Goal: Task Accomplishment & Management: Manage account settings

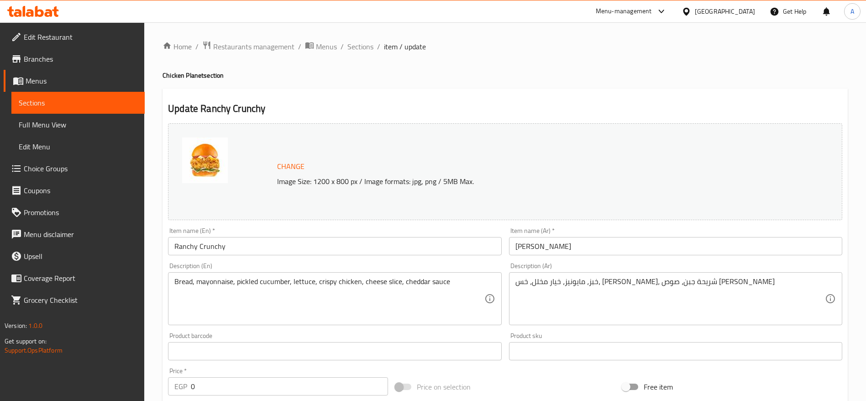
scroll to position [456, 0]
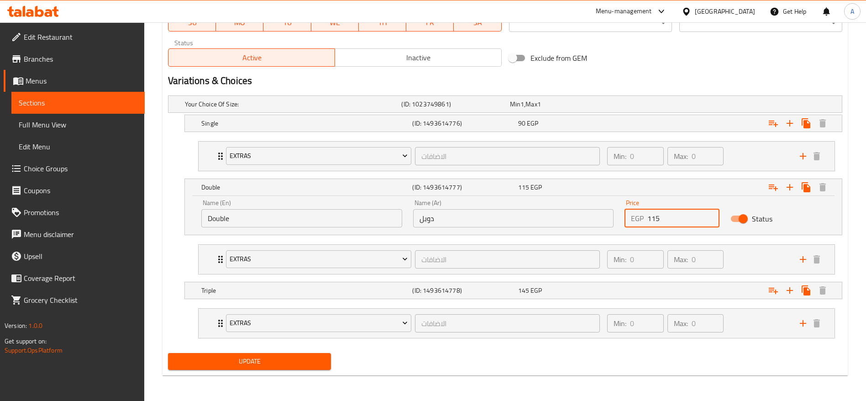
click at [168, 353] on button "Update" at bounding box center [249, 361] width 163 height 17
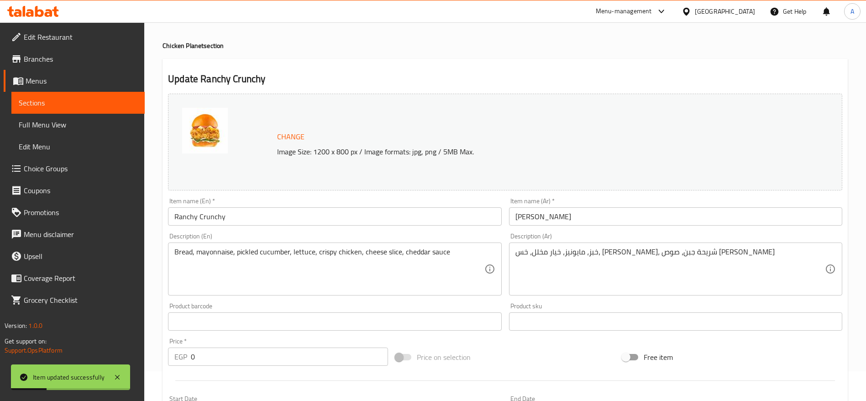
scroll to position [0, 0]
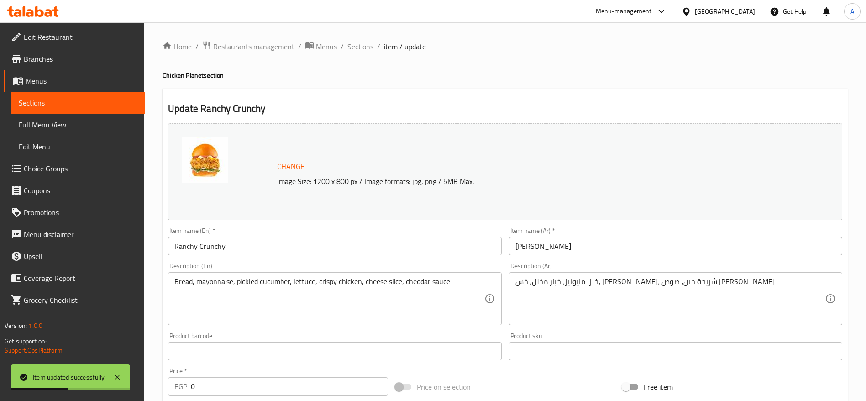
click at [357, 44] on span "Sections" at bounding box center [361, 46] width 26 height 11
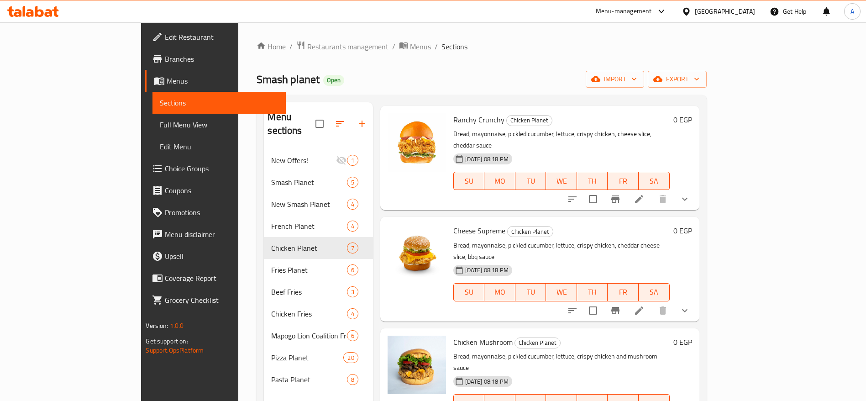
scroll to position [258, 0]
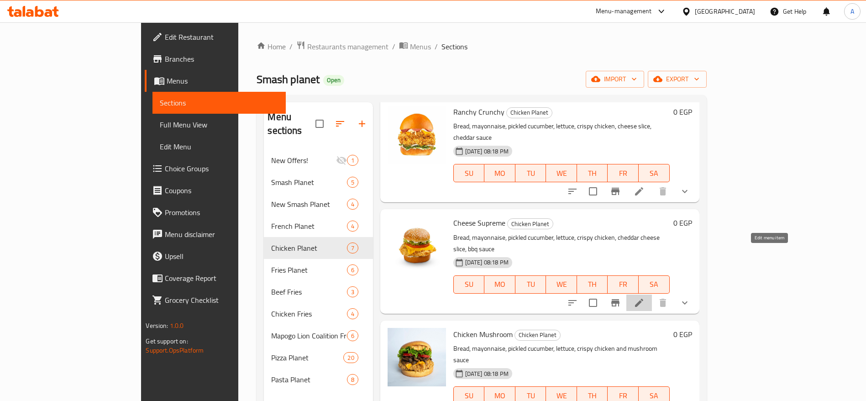
click at [645, 297] on icon at bounding box center [639, 302] width 11 height 11
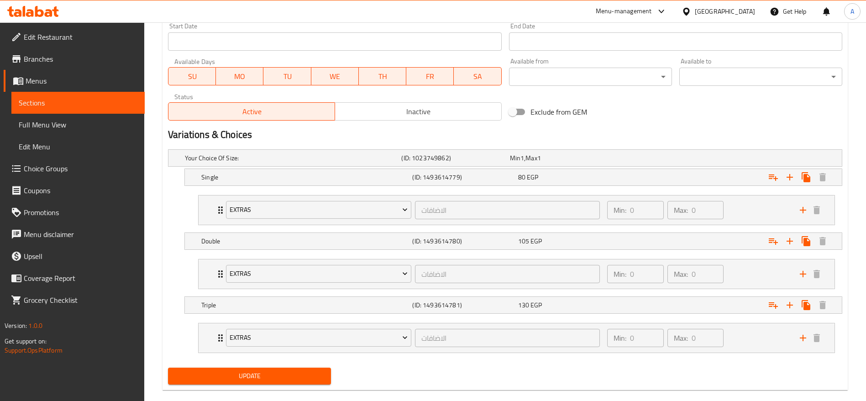
scroll to position [417, 0]
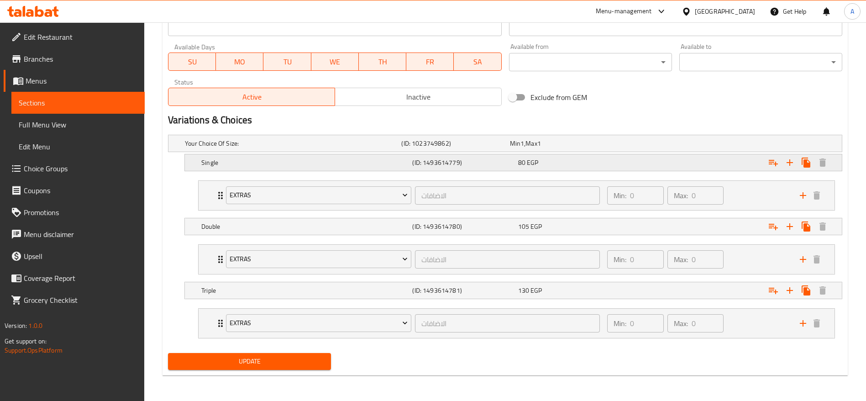
click at [601, 158] on div "80 EGP" at bounding box center [569, 162] width 102 height 9
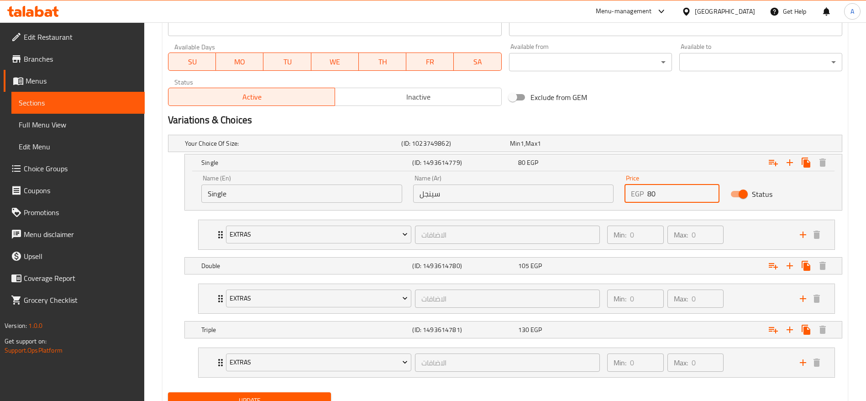
click at [696, 201] on input "80" at bounding box center [684, 194] width 72 height 18
type input "85"
click at [168, 392] on button "Update" at bounding box center [249, 400] width 163 height 17
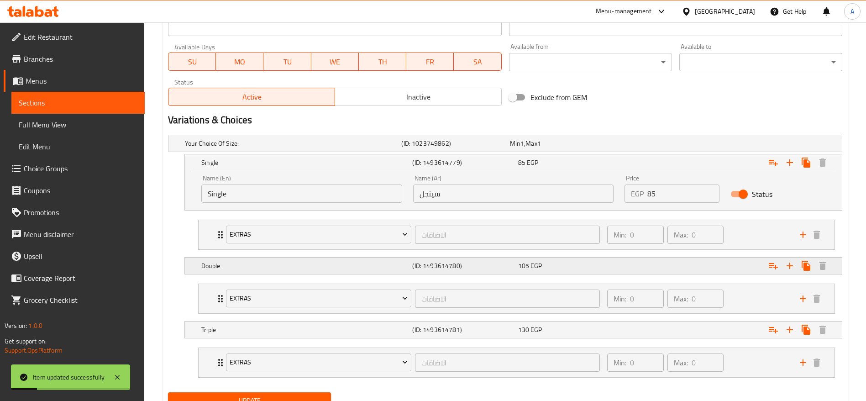
click at [608, 267] on div "105 EGP" at bounding box center [569, 265] width 102 height 9
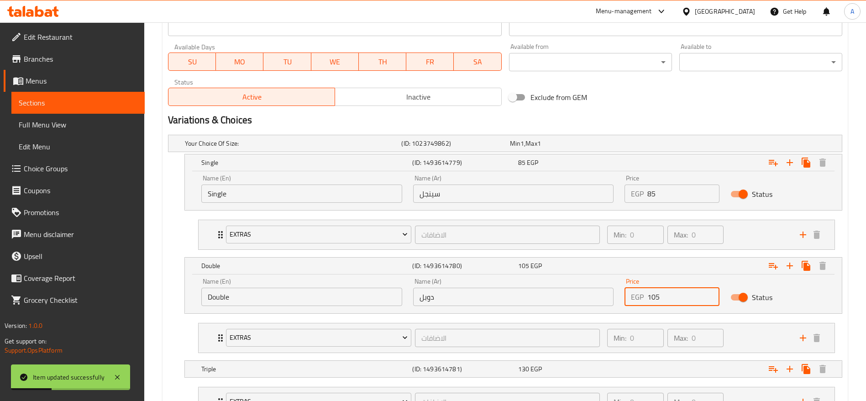
click at [679, 298] on input "105" at bounding box center [684, 297] width 72 height 18
type input "110"
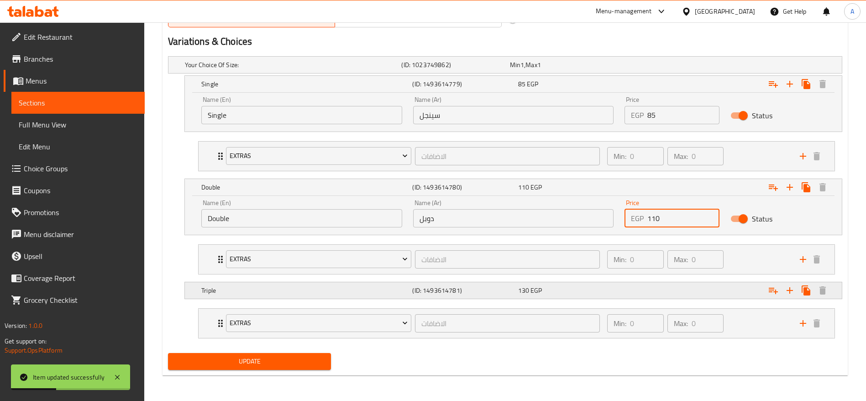
click at [573, 291] on div "130 EGP" at bounding box center [569, 290] width 102 height 9
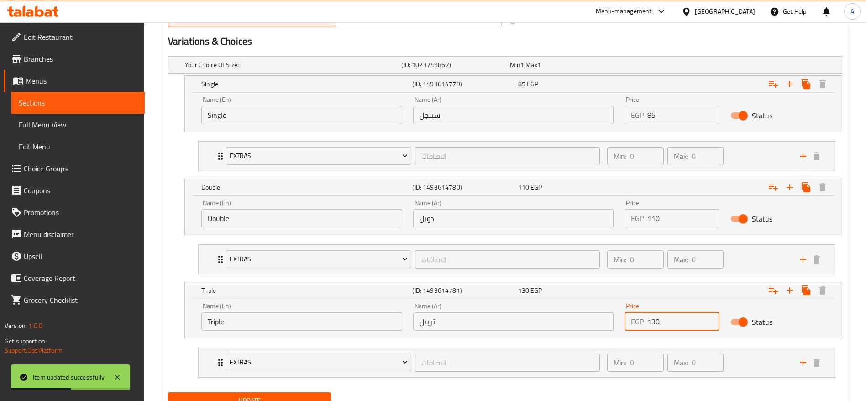
click at [675, 319] on input "130" at bounding box center [684, 321] width 72 height 18
type input "135"
click at [168, 392] on button "Update" at bounding box center [249, 400] width 163 height 17
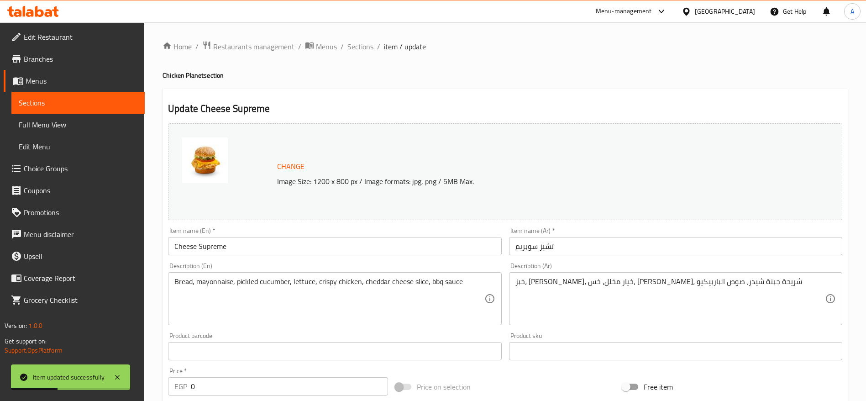
click at [357, 47] on span "Sections" at bounding box center [361, 46] width 26 height 11
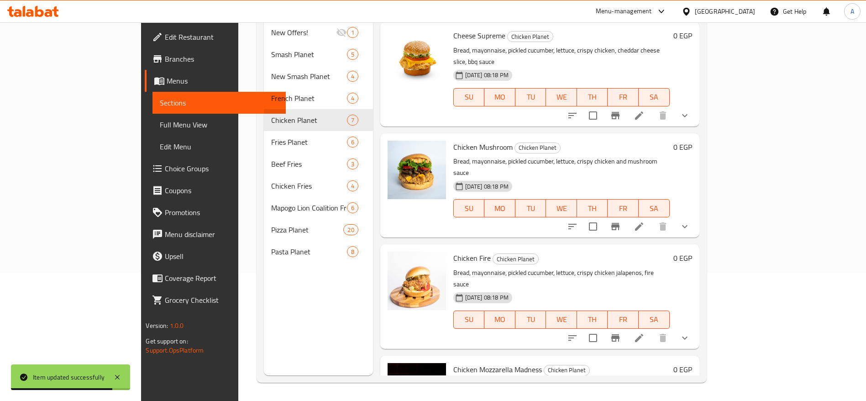
scroll to position [320, 0]
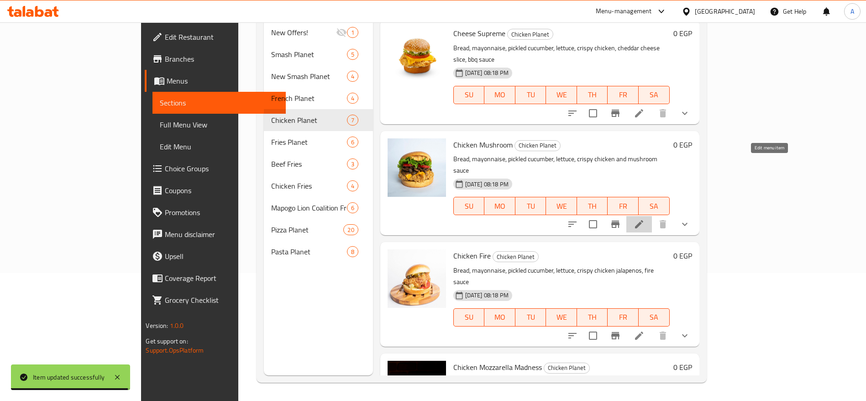
click at [645, 219] on icon at bounding box center [639, 224] width 11 height 11
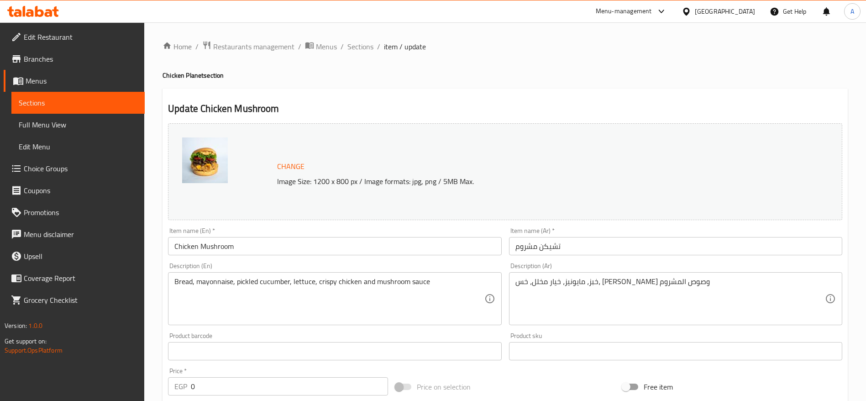
scroll to position [417, 0]
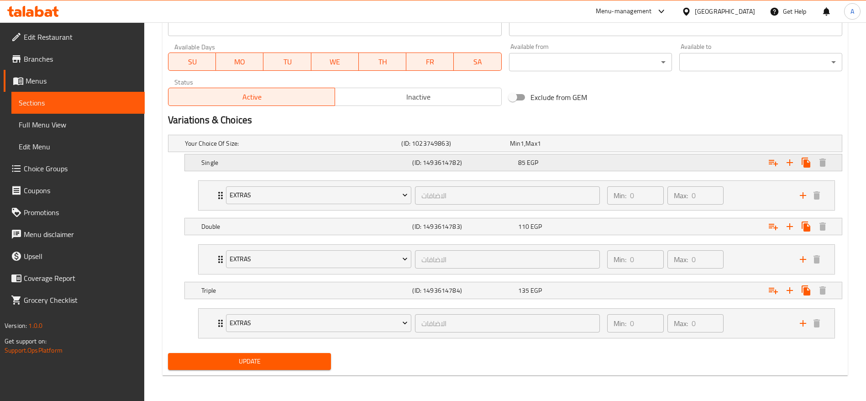
click at [599, 164] on div "85 EGP" at bounding box center [569, 162] width 102 height 9
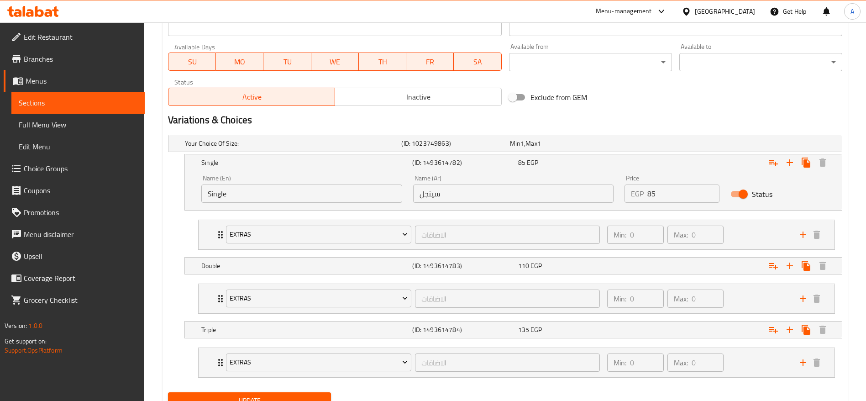
click at [679, 191] on input "85" at bounding box center [684, 194] width 72 height 18
type input "8"
type input "90"
click at [614, 262] on div "110 EGP" at bounding box center [569, 265] width 102 height 9
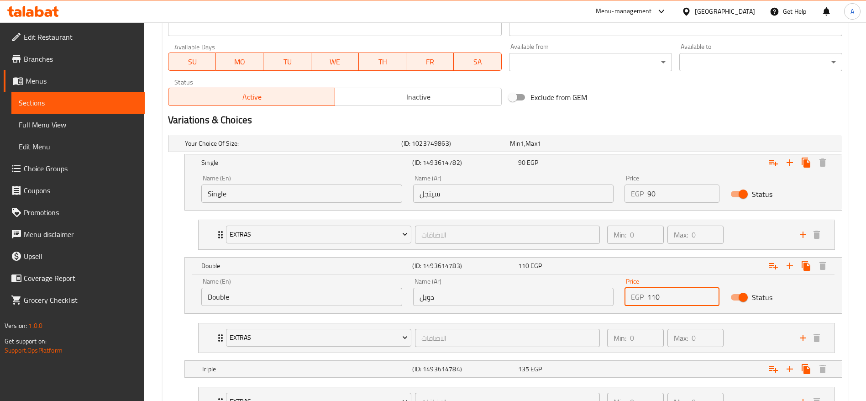
click at [675, 298] on input "110" at bounding box center [684, 297] width 72 height 18
type input "115"
click at [623, 364] on div "Expand" at bounding box center [727, 369] width 211 height 20
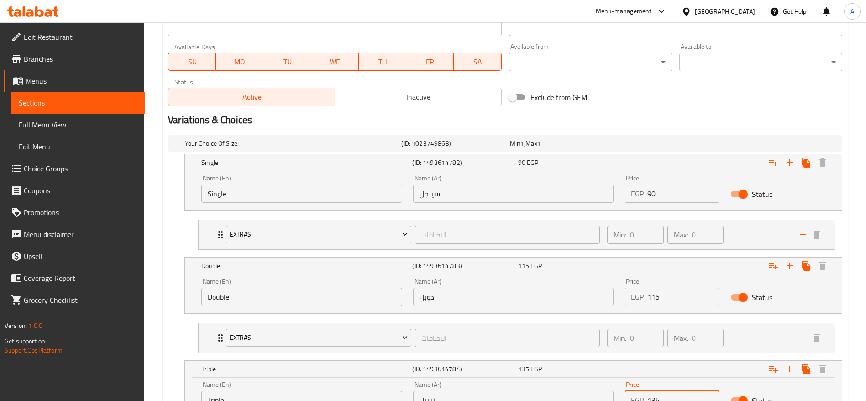
click at [672, 395] on input "135" at bounding box center [684, 400] width 72 height 18
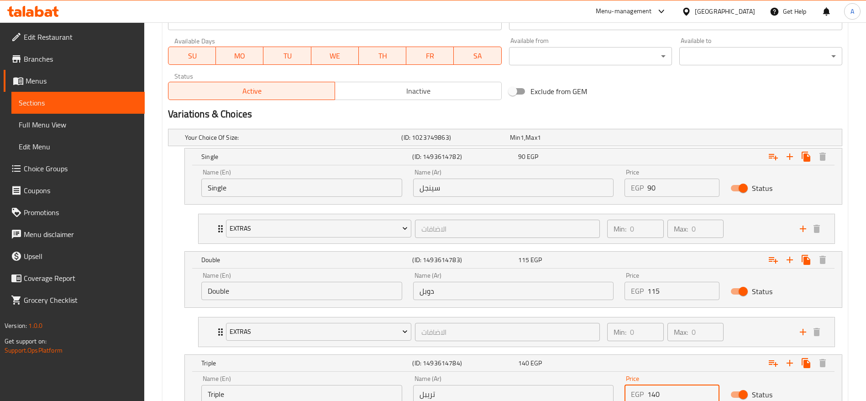
type input "140"
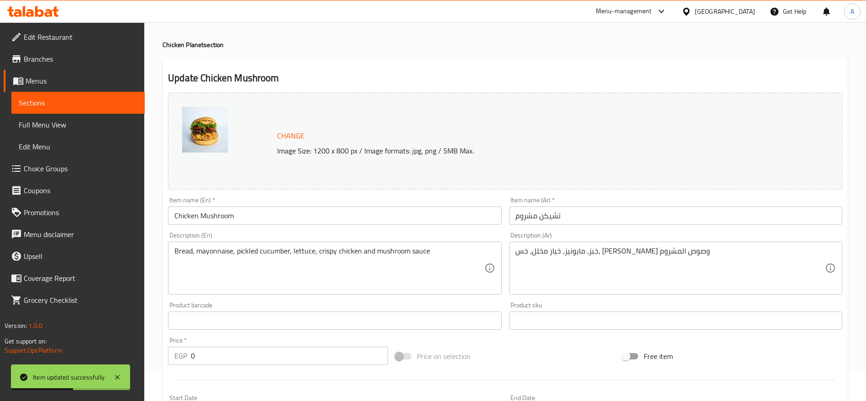
scroll to position [0, 0]
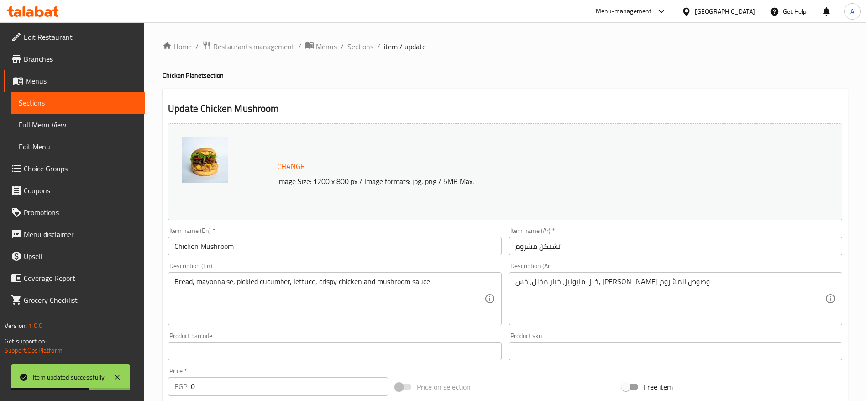
click at [358, 41] on span "Sections" at bounding box center [361, 46] width 26 height 11
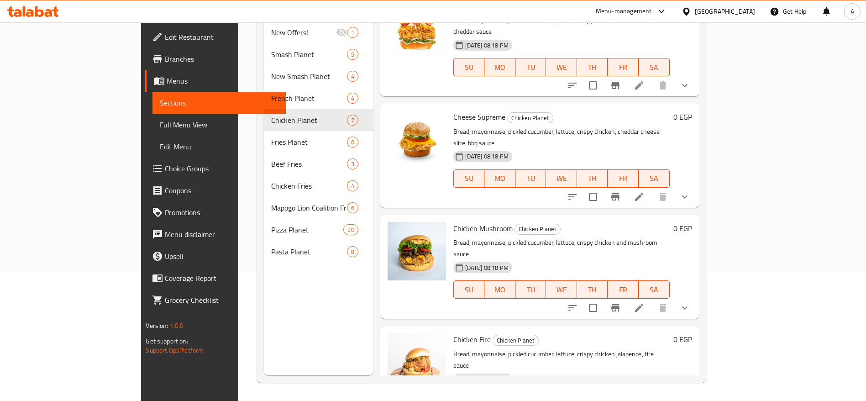
scroll to position [320, 0]
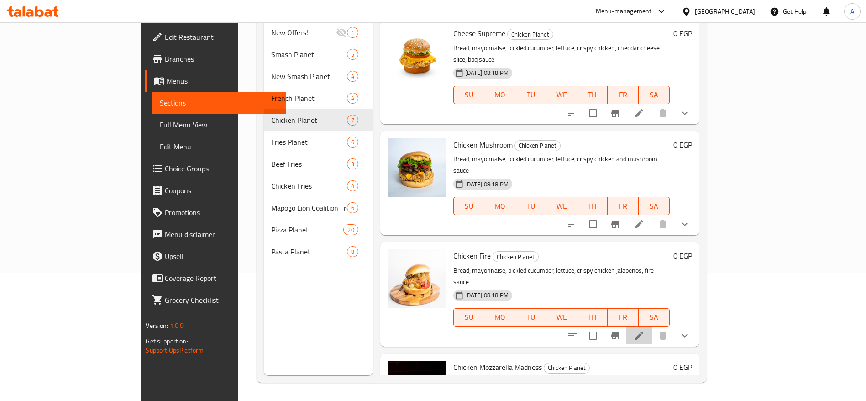
click at [652, 327] on li at bounding box center [640, 335] width 26 height 16
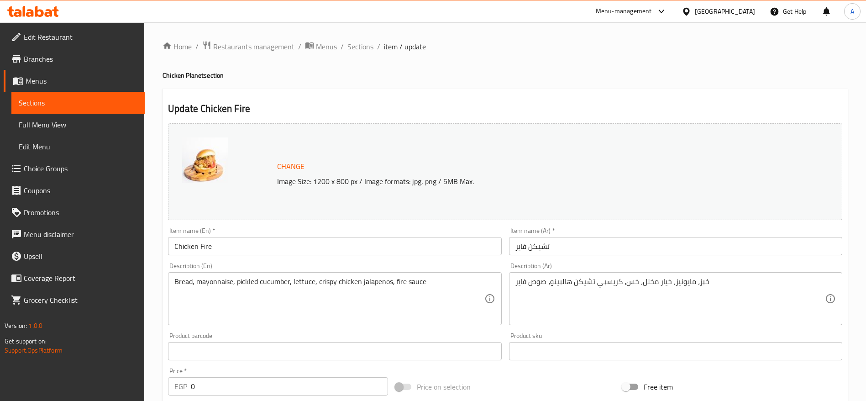
scroll to position [417, 0]
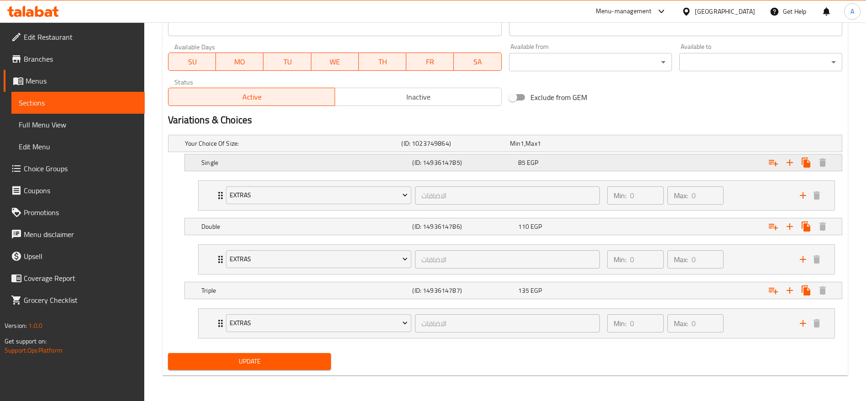
click at [547, 158] on div "85 EGP" at bounding box center [569, 162] width 102 height 9
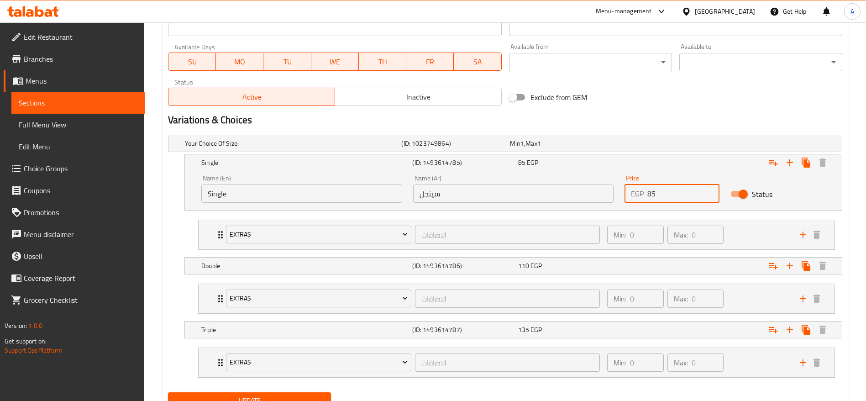
click at [688, 195] on input "85" at bounding box center [684, 194] width 72 height 18
type input "8"
type input "90"
click at [611, 264] on div "110 EGP" at bounding box center [569, 265] width 102 height 9
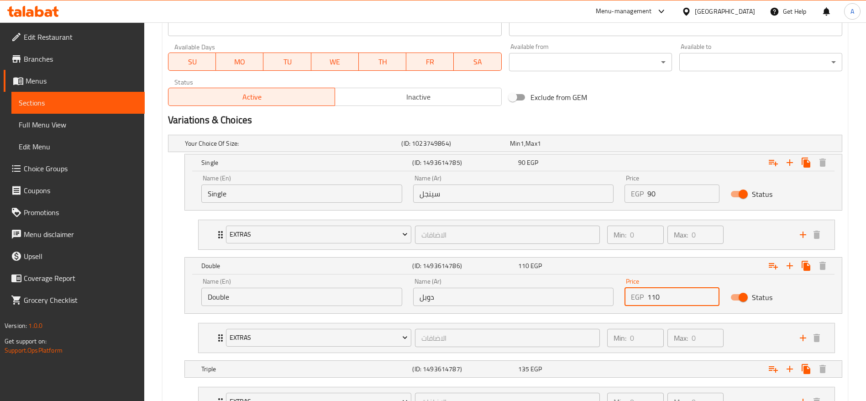
click at [683, 298] on input "110" at bounding box center [684, 297] width 72 height 18
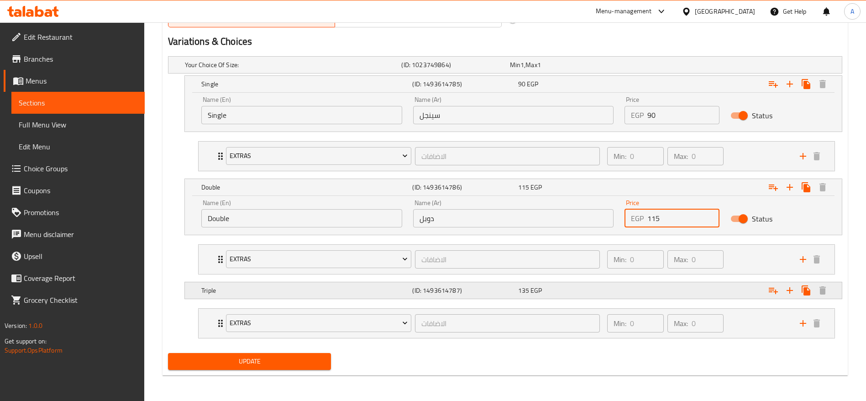
type input "115"
click at [606, 282] on div "Triple (ID: 1493614787) 135 EGP" at bounding box center [516, 290] width 633 height 20
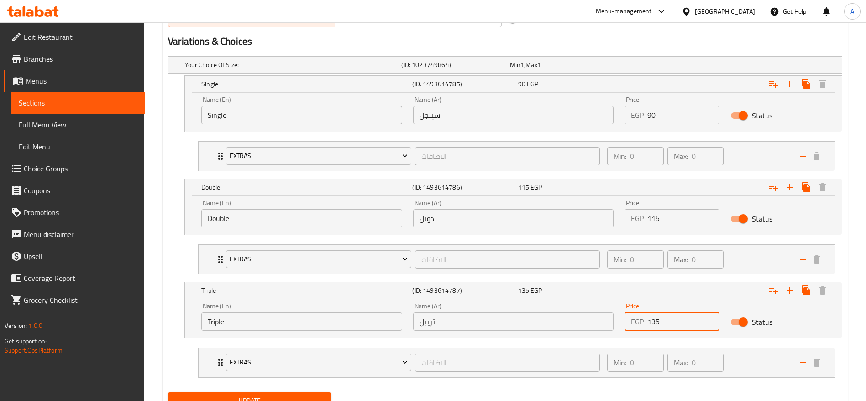
click at [680, 328] on input "135" at bounding box center [684, 321] width 72 height 18
type input "140"
click at [168, 392] on button "Update" at bounding box center [249, 400] width 163 height 17
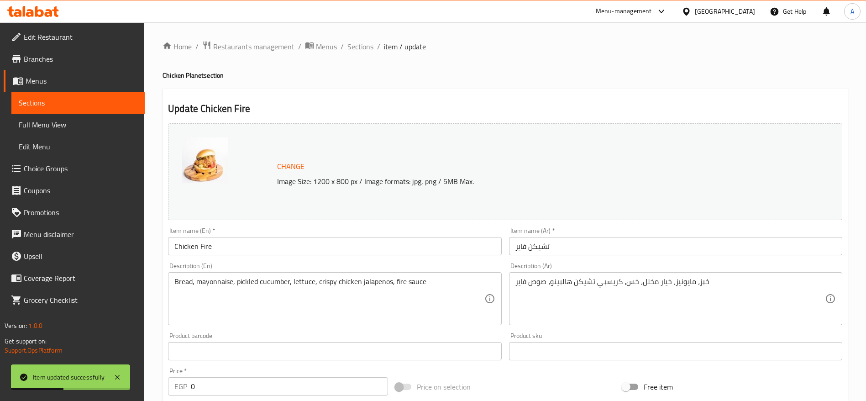
click at [365, 44] on span "Sections" at bounding box center [361, 46] width 26 height 11
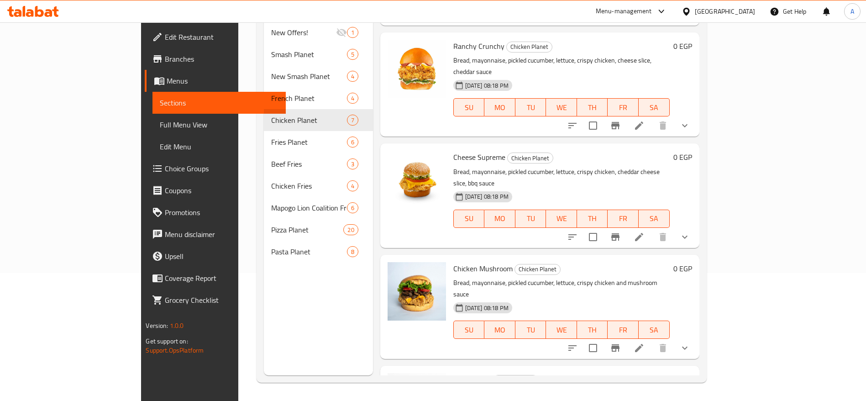
scroll to position [320, 0]
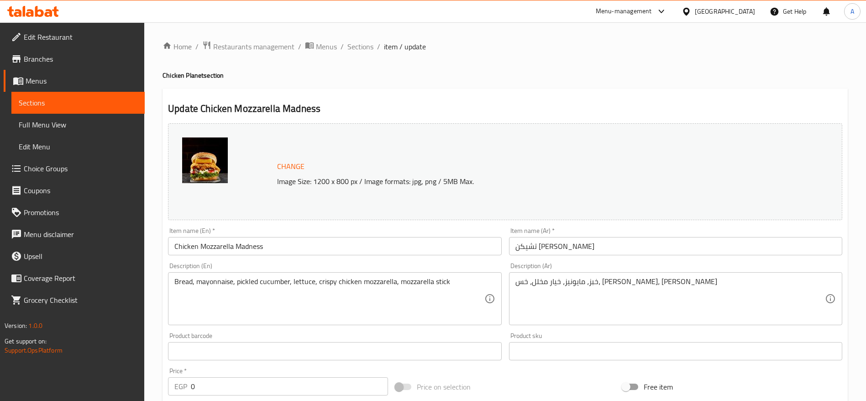
scroll to position [417, 0]
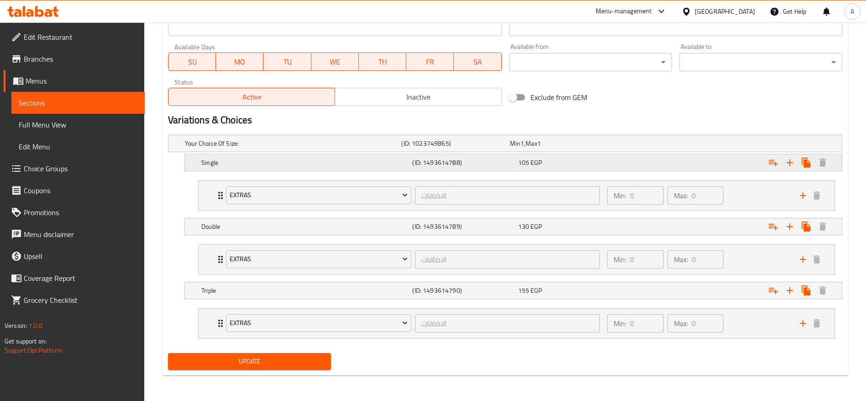
click at [558, 153] on div "Single (ID: 1493614788) 105 EGP" at bounding box center [516, 163] width 633 height 20
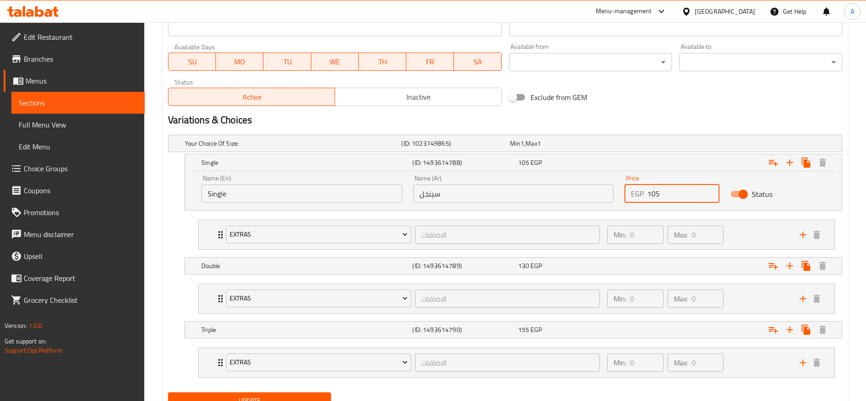
click at [687, 194] on input "105" at bounding box center [684, 194] width 72 height 18
type input "110"
click at [601, 266] on div "130 EGP" at bounding box center [569, 265] width 102 height 9
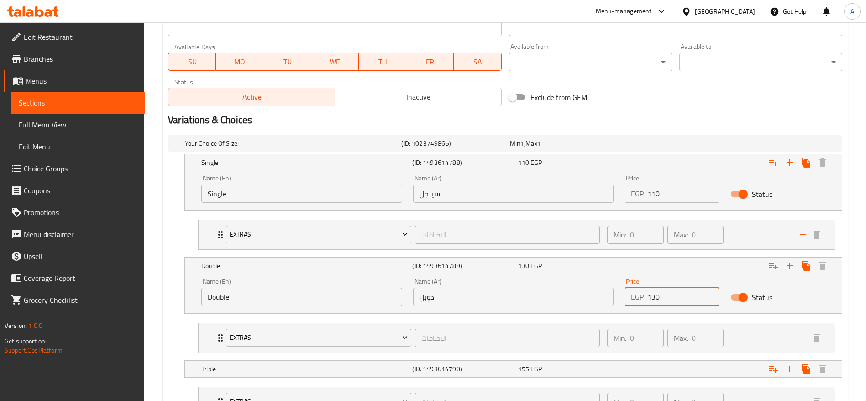
click at [671, 295] on input "130" at bounding box center [684, 297] width 72 height 18
type input "135"
click at [609, 368] on div "155 EGP" at bounding box center [569, 368] width 102 height 9
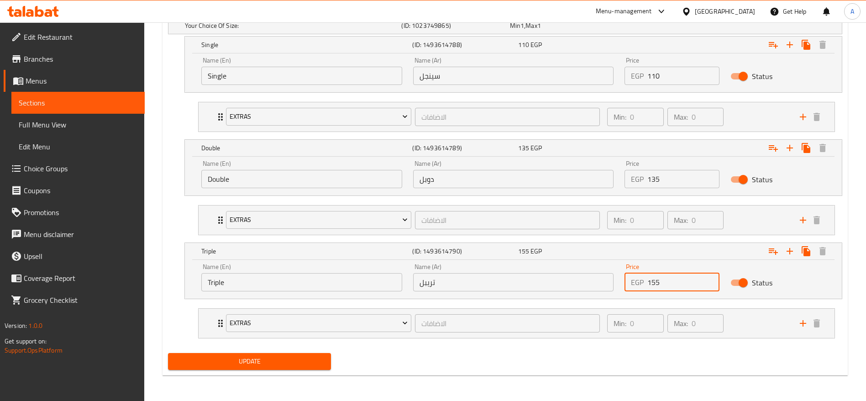
click at [696, 279] on input "155" at bounding box center [684, 282] width 72 height 18
type input "160"
click at [168, 353] on button "Update" at bounding box center [249, 361] width 163 height 17
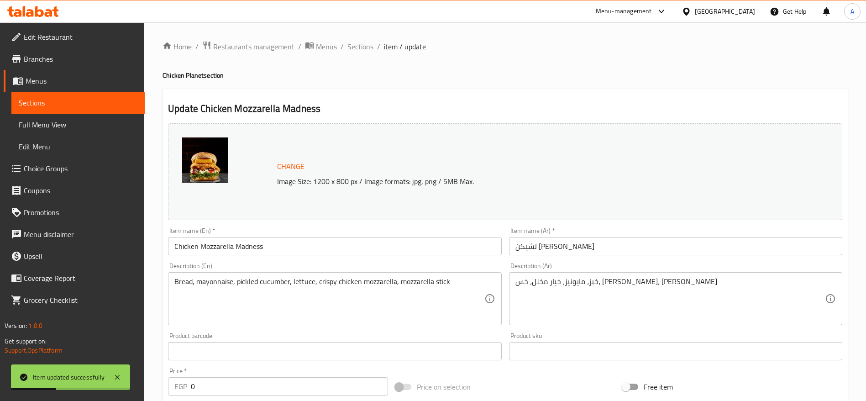
click at [358, 49] on span "Sections" at bounding box center [361, 46] width 26 height 11
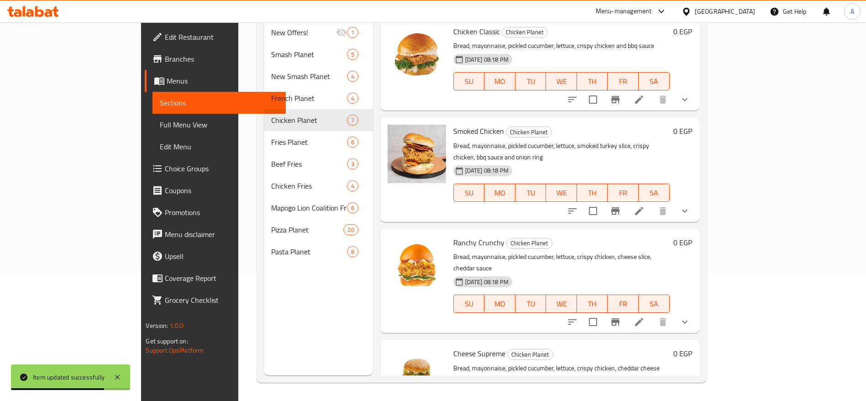
scroll to position [320, 0]
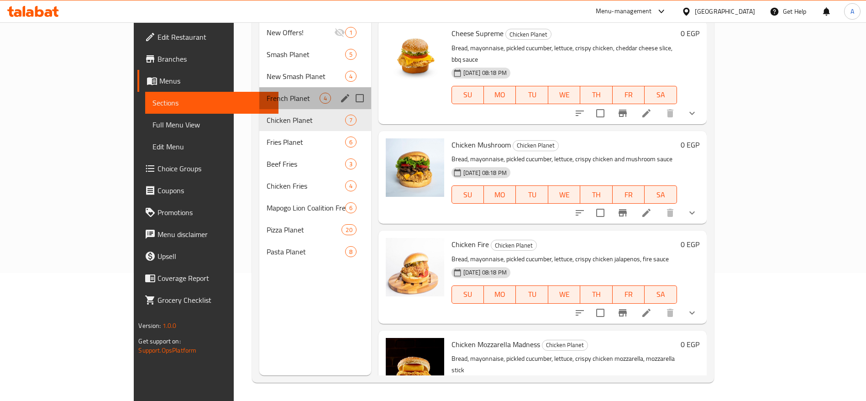
click at [259, 87] on div "French Planet 4" at bounding box center [315, 98] width 112 height 22
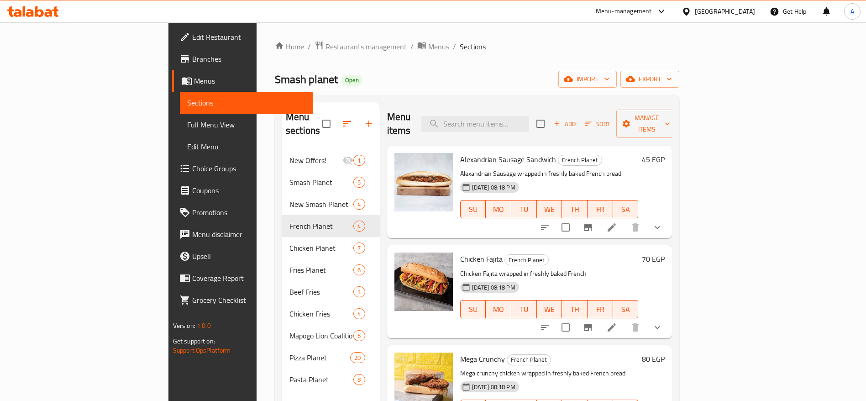
click at [665, 253] on h6 "70 EGP" at bounding box center [653, 259] width 23 height 13
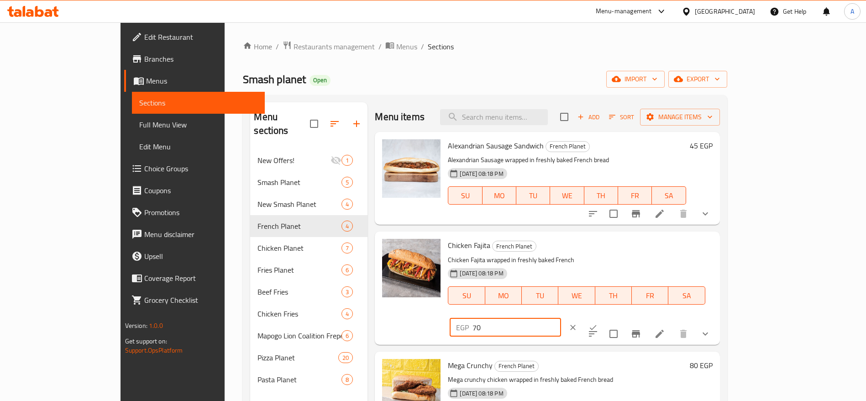
click at [561, 318] on input "70" at bounding box center [517, 327] width 88 height 18
type input "75"
click at [603, 317] on button "ok" at bounding box center [593, 327] width 20 height 20
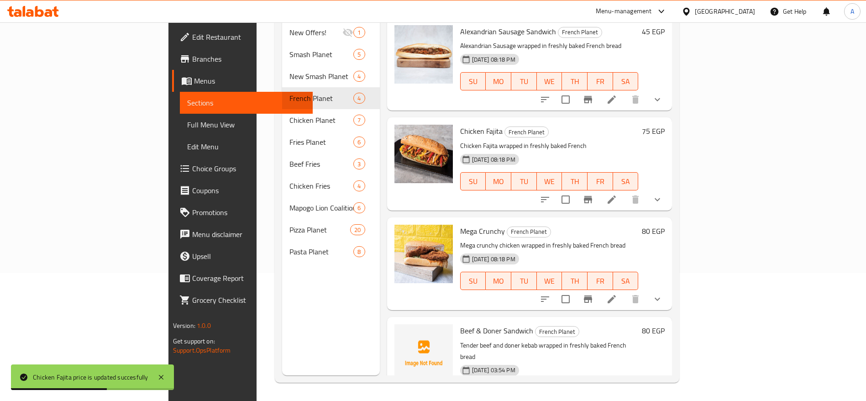
scroll to position [21, 0]
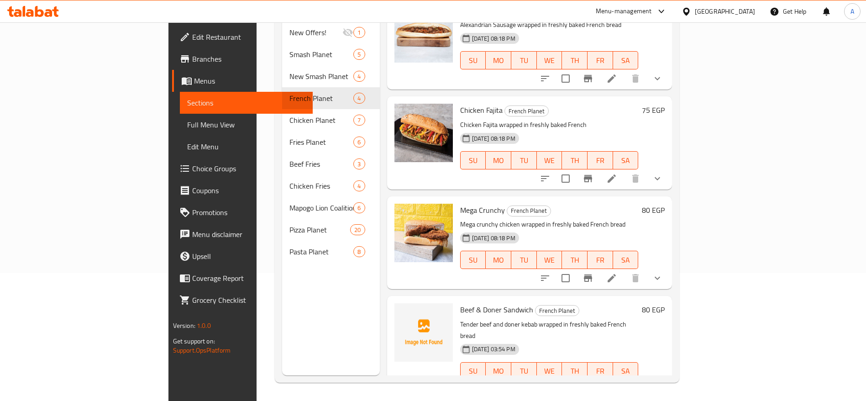
click at [665, 104] on h6 "75 EGP" at bounding box center [653, 110] width 23 height 13
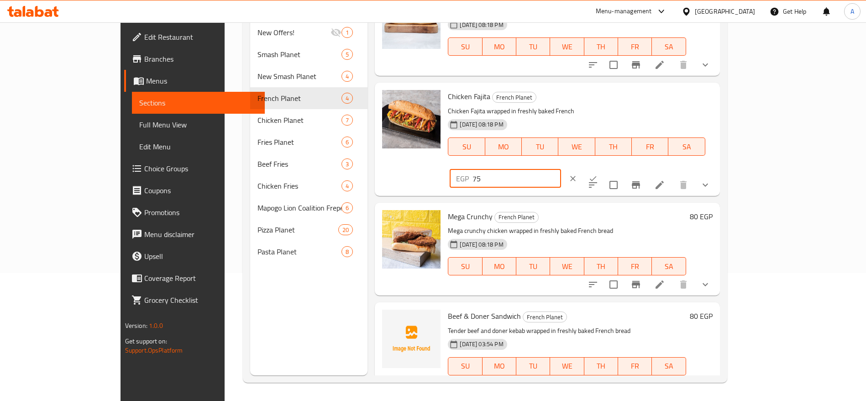
click at [561, 169] on input "75" at bounding box center [517, 178] width 88 height 18
type input "7"
type input "90"
click at [598, 174] on icon "ok" at bounding box center [593, 178] width 9 height 9
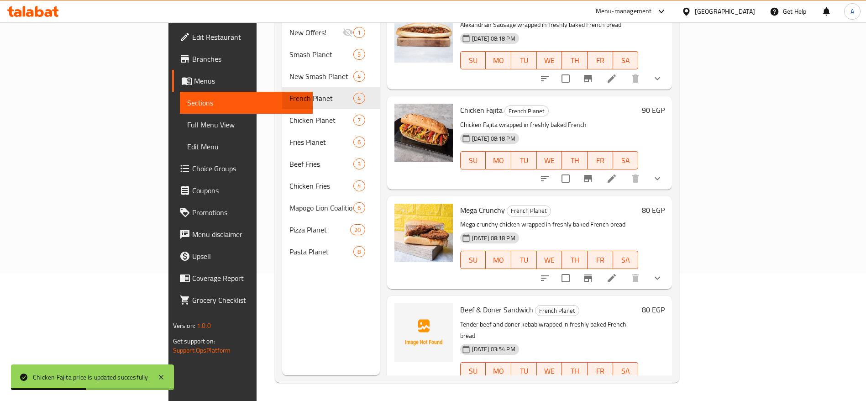
click at [665, 204] on h6 "80 EGP" at bounding box center [653, 210] width 23 height 13
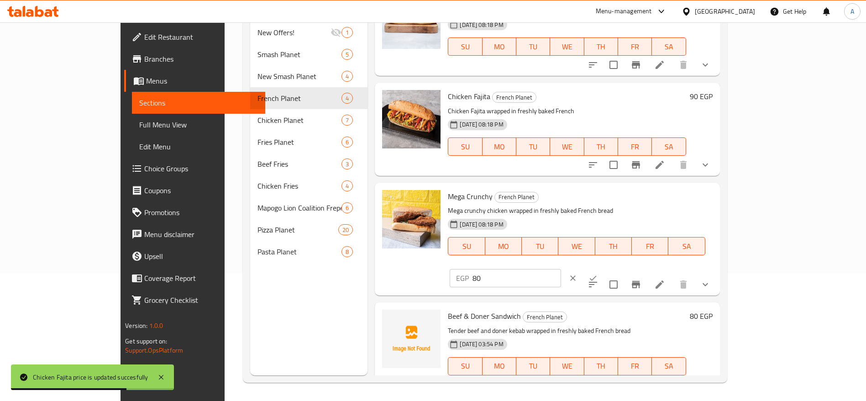
click at [561, 269] on input "80" at bounding box center [517, 278] width 88 height 18
type input "8"
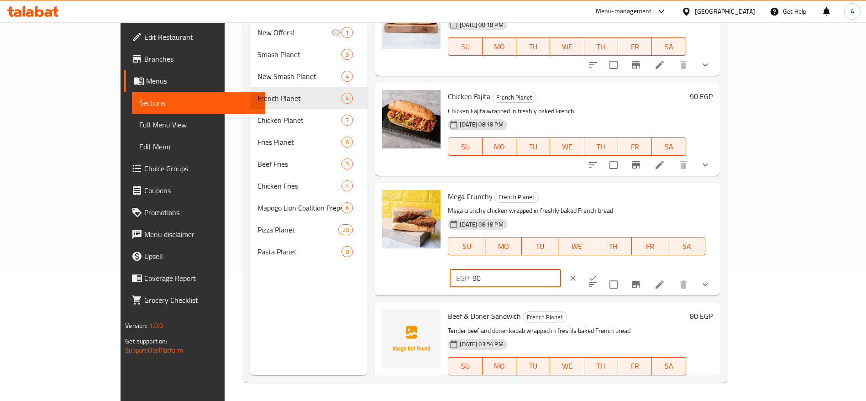
type input "90"
click at [598, 274] on icon "ok" at bounding box center [593, 278] width 9 height 9
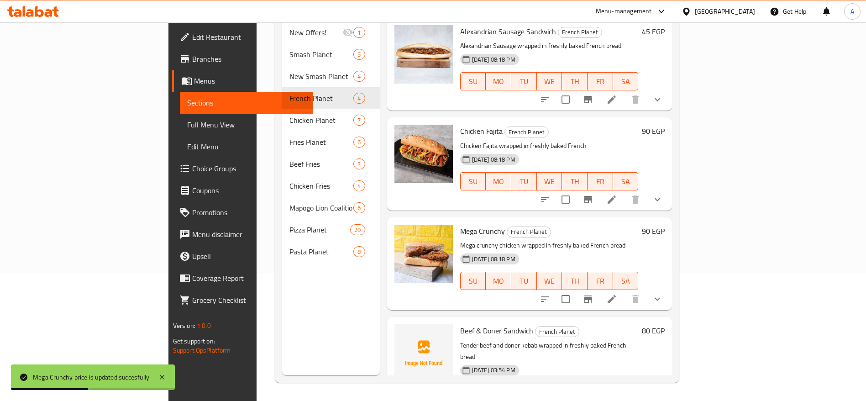
scroll to position [0, 0]
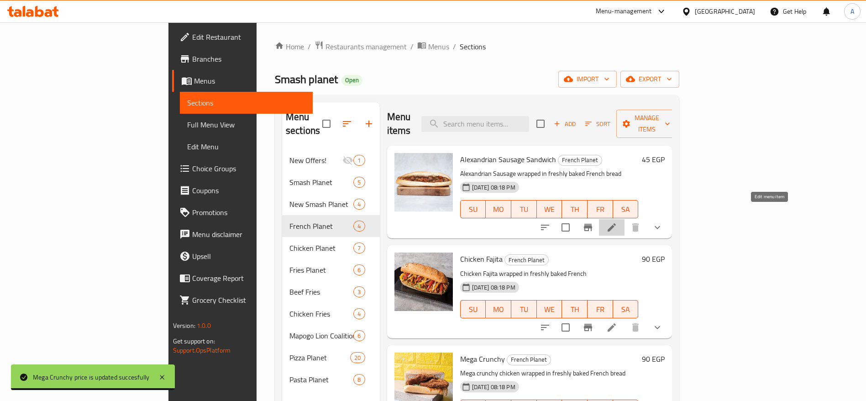
click at [616, 223] on icon at bounding box center [612, 227] width 8 height 8
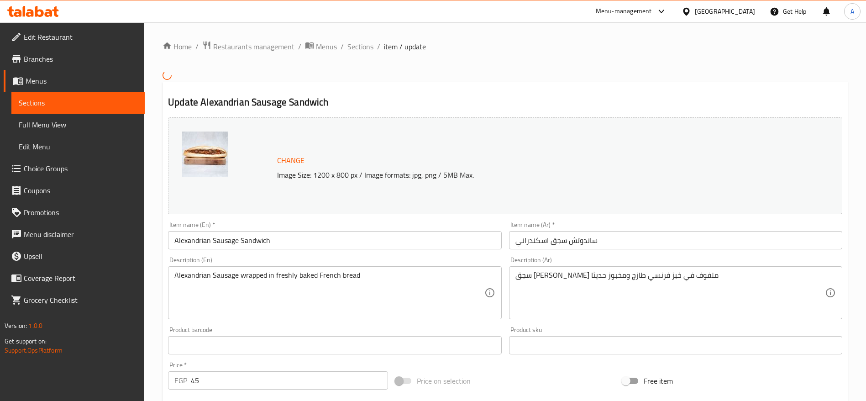
scroll to position [267, 0]
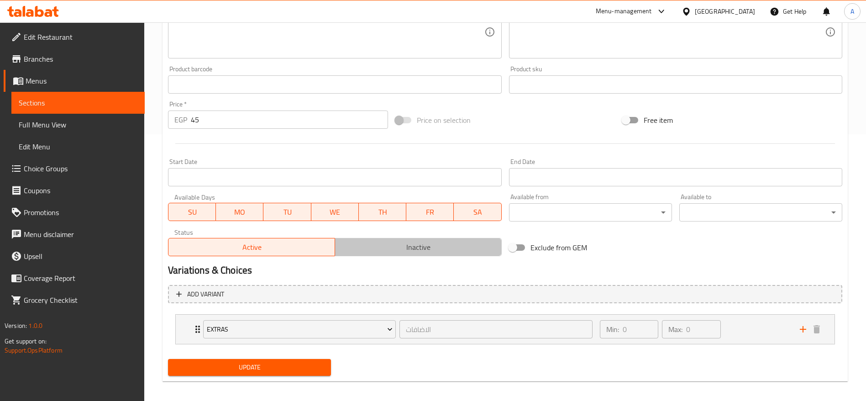
click at [376, 244] on span "Inactive" at bounding box center [418, 247] width 159 height 13
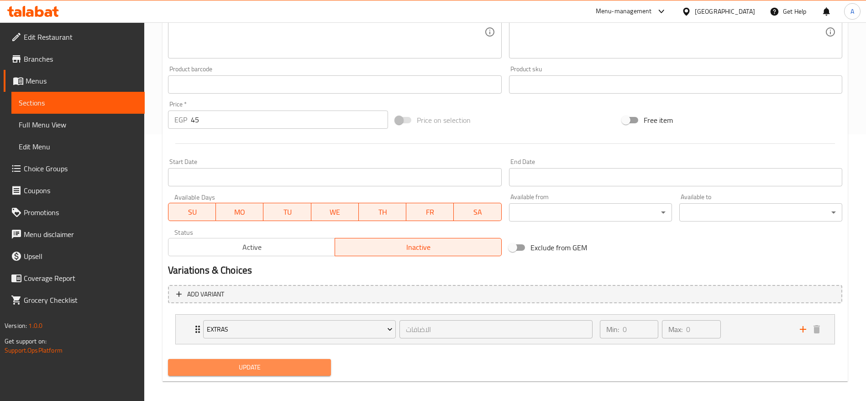
click at [272, 372] on span "Update" at bounding box center [249, 367] width 148 height 11
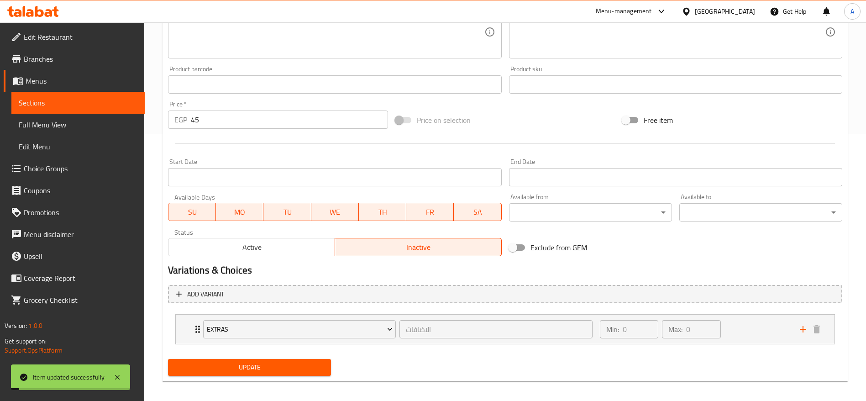
scroll to position [0, 0]
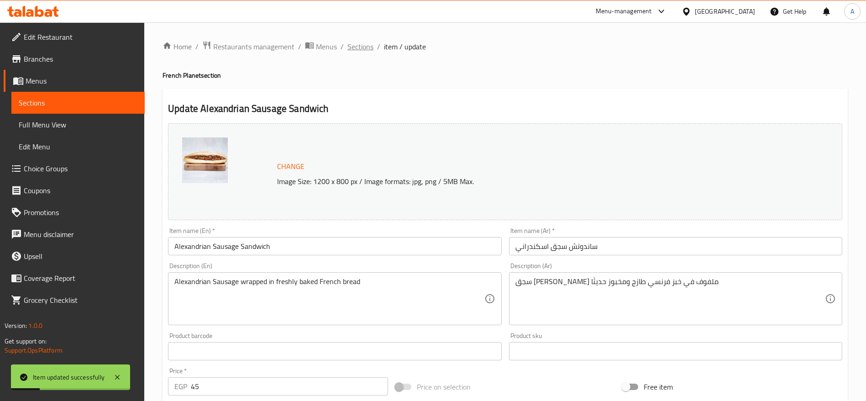
click at [370, 51] on span "Sections" at bounding box center [361, 46] width 26 height 11
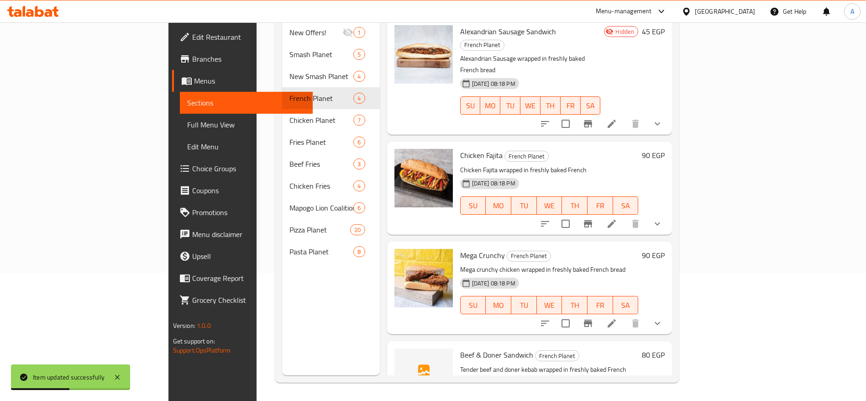
scroll to position [21, 0]
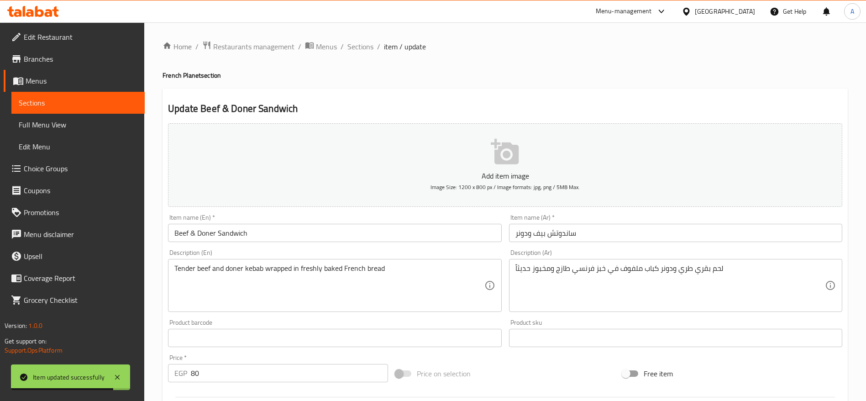
scroll to position [259, 0]
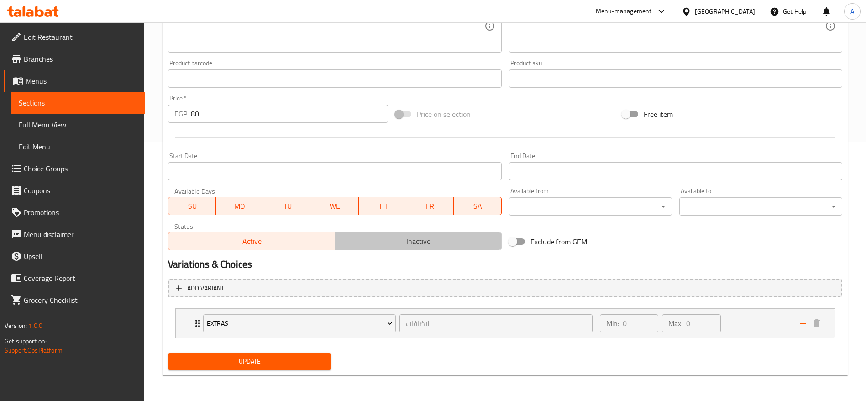
click at [374, 247] on span "Inactive" at bounding box center [418, 241] width 159 height 13
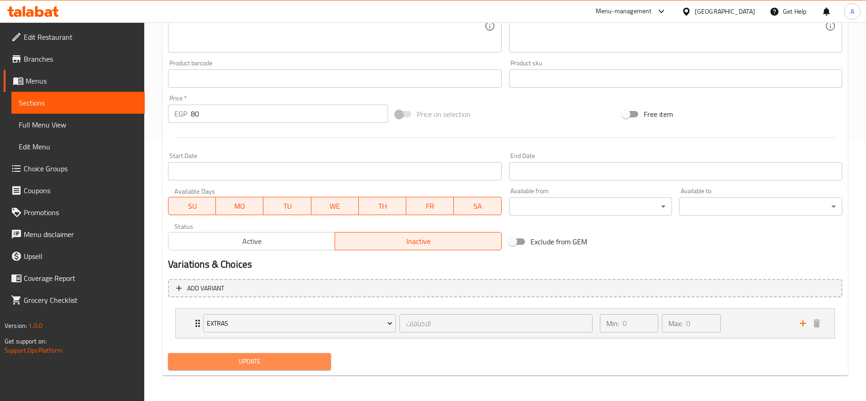
click at [273, 369] on button "Update" at bounding box center [249, 361] width 163 height 17
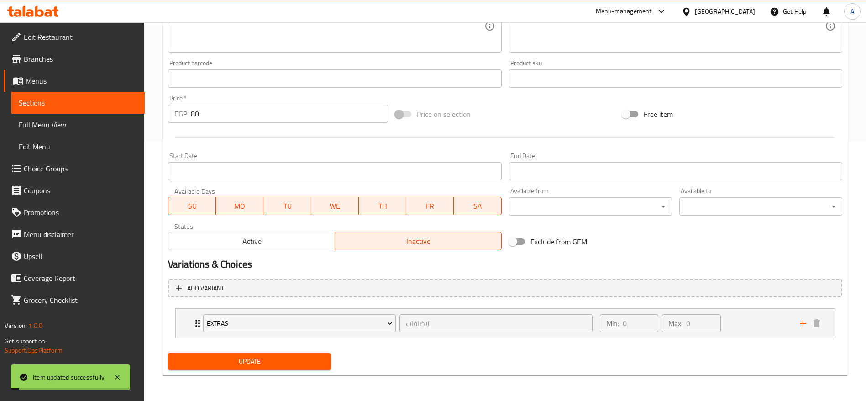
scroll to position [0, 0]
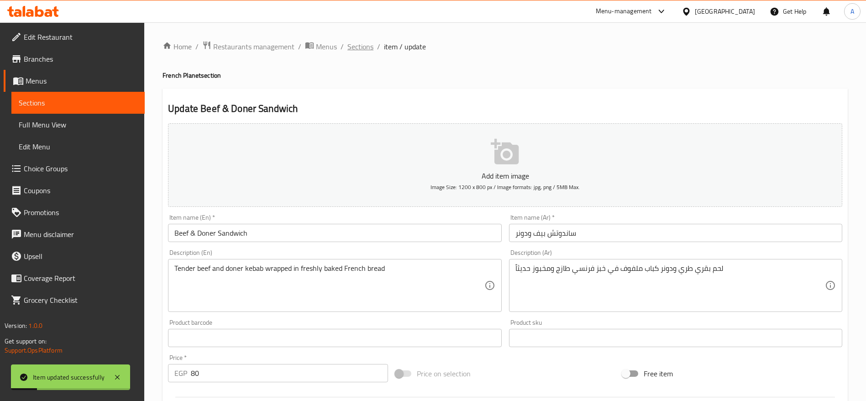
click at [358, 48] on span "Sections" at bounding box center [361, 46] width 26 height 11
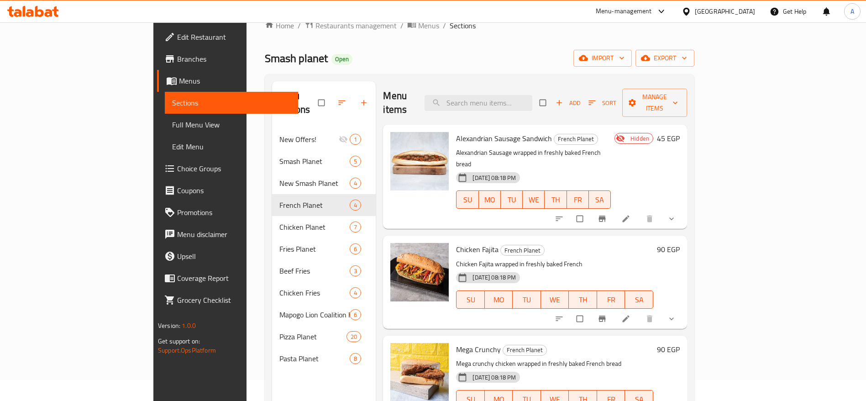
scroll to position [9, 0]
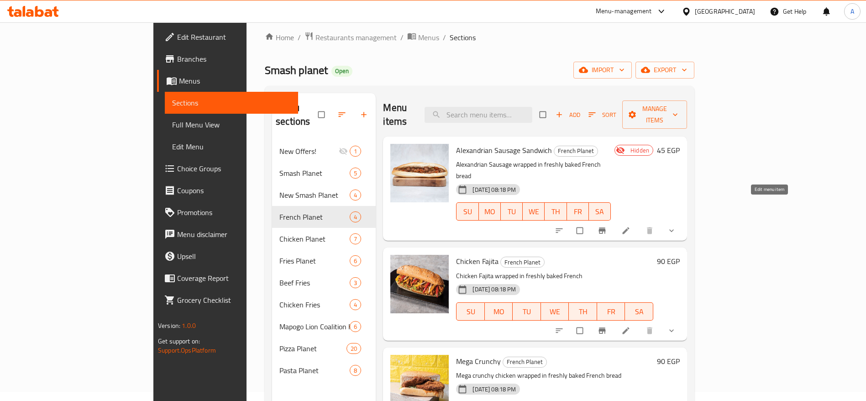
click at [631, 226] on icon at bounding box center [626, 230] width 9 height 9
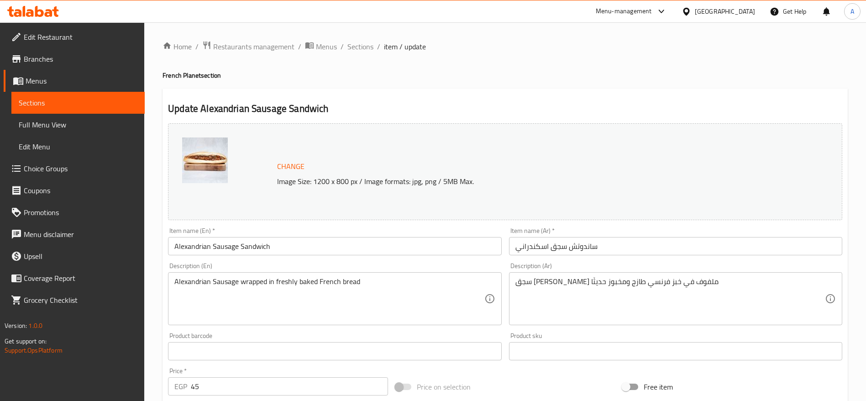
scroll to position [273, 0]
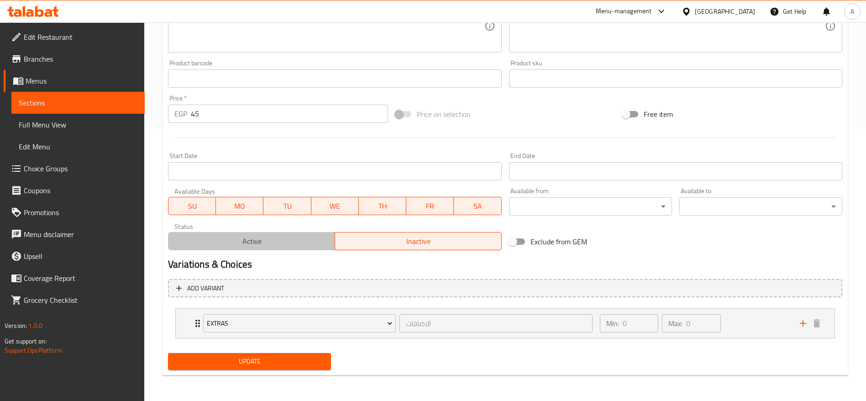
click at [268, 248] on button "Active" at bounding box center [251, 241] width 167 height 18
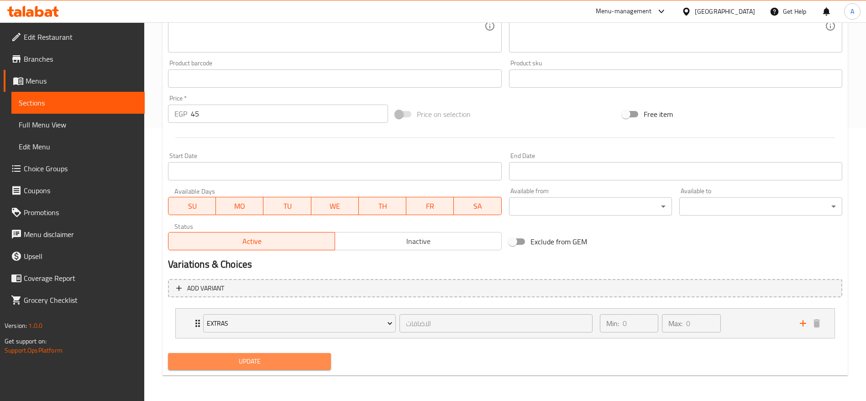
click at [295, 367] on button "Update" at bounding box center [249, 361] width 163 height 17
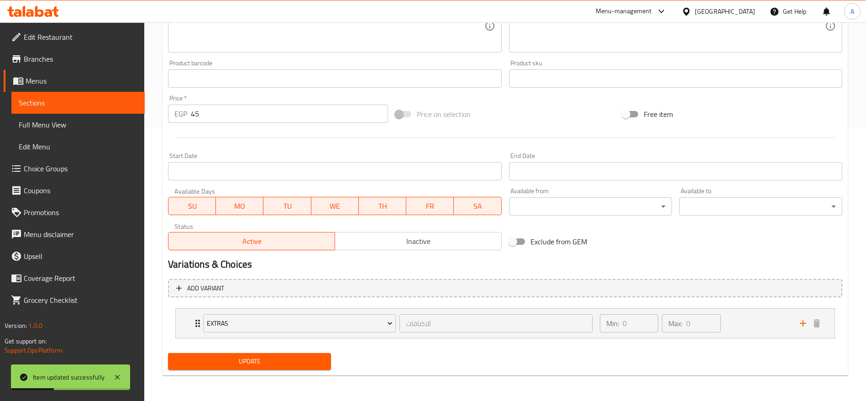
scroll to position [0, 0]
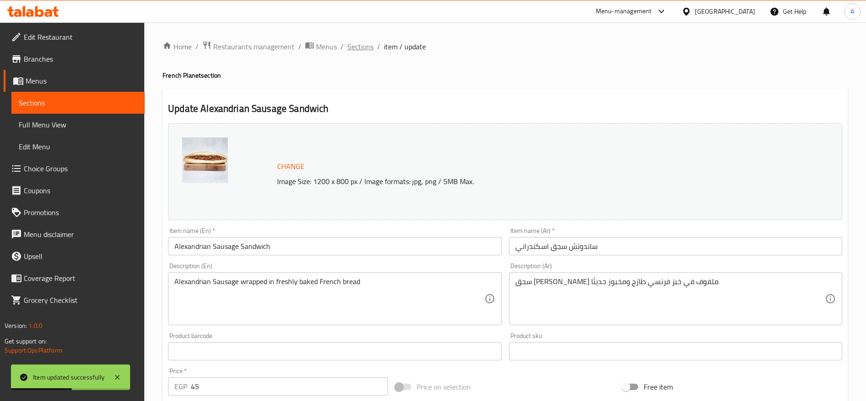
click at [358, 42] on span "Sections" at bounding box center [361, 46] width 26 height 11
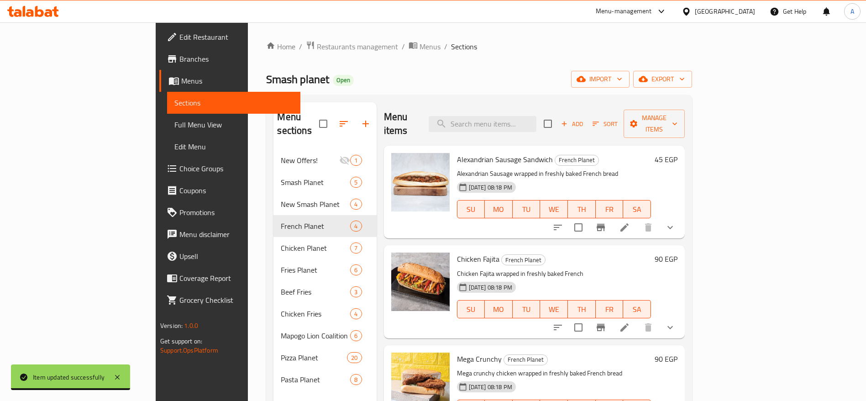
click at [678, 153] on h6 "45 EGP" at bounding box center [666, 159] width 23 height 13
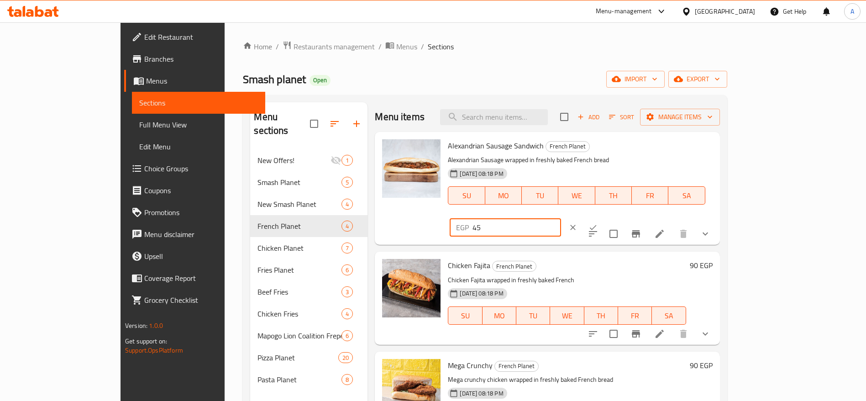
click at [561, 218] on input "45" at bounding box center [517, 227] width 88 height 18
type input "4"
type input "75"
click at [597, 225] on icon "ok" at bounding box center [593, 227] width 7 height 5
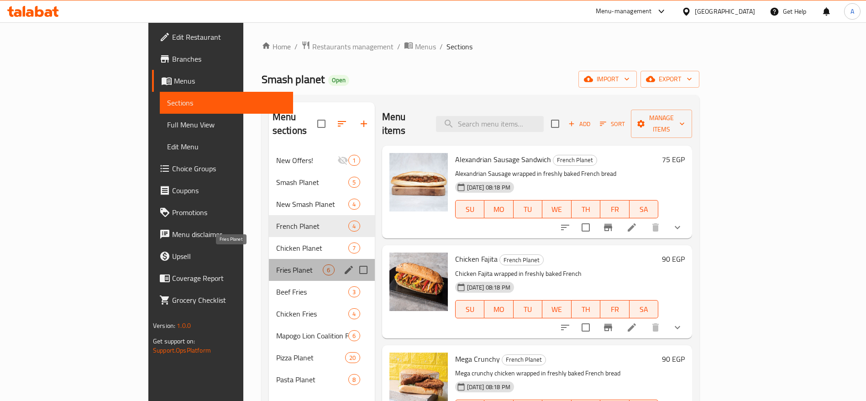
click at [276, 264] on span "Fries Planet" at bounding box center [299, 269] width 47 height 11
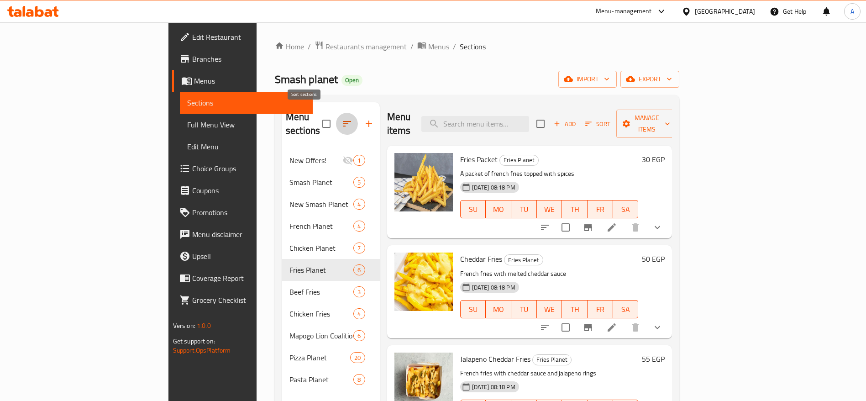
click at [342, 118] on icon "button" at bounding box center [347, 123] width 11 height 11
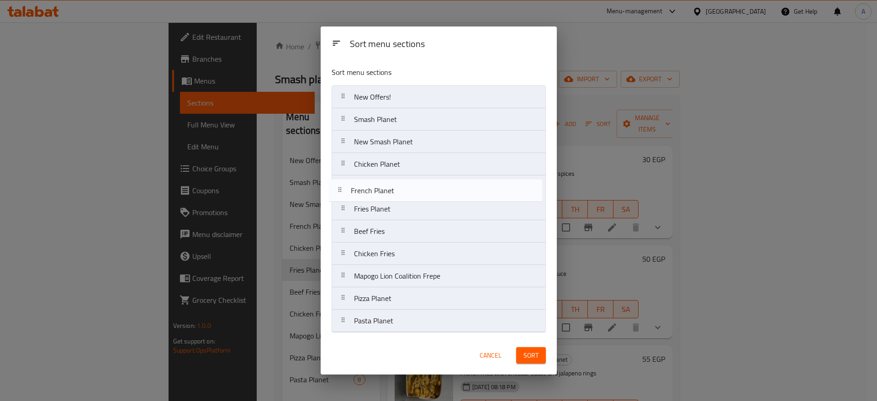
drag, startPoint x: 343, startPoint y: 168, endPoint x: 338, endPoint y: 197, distance: 29.1
click at [338, 197] on nav "New Offers! Smash Planet New Smash Planet French Planet Chicken Planet Fries Pl…" at bounding box center [439, 208] width 214 height 247
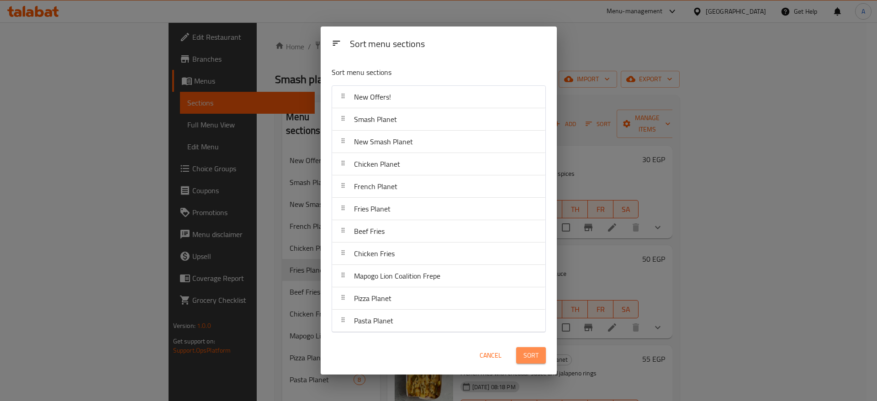
click at [537, 355] on span "Sort" at bounding box center [530, 355] width 15 height 11
